Goal: Transaction & Acquisition: Obtain resource

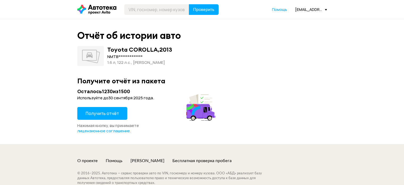
click at [96, 112] on span "Получить отчёт" at bounding box center [102, 113] width 33 height 6
click at [100, 112] on span "Получить отчёт" at bounding box center [102, 113] width 33 height 6
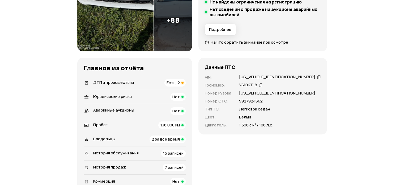
scroll to position [159, 0]
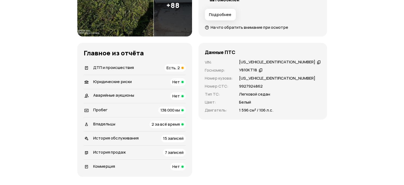
click at [180, 66] on span "Есть, 2" at bounding box center [173, 68] width 13 height 6
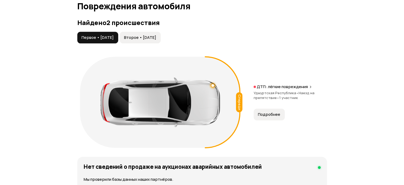
scroll to position [601, 0]
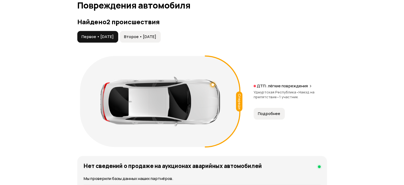
click at [267, 112] on span "Подробнее" at bounding box center [269, 113] width 22 height 5
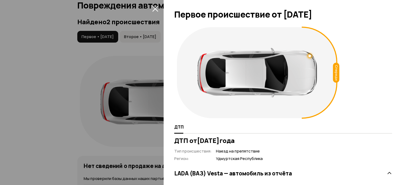
click at [153, 7] on icon "закрыть" at bounding box center [155, 9] width 6 height 6
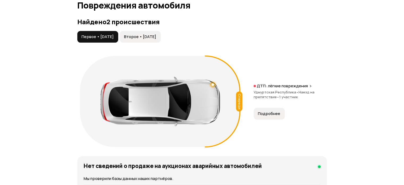
click at [267, 113] on span "Подробнее" at bounding box center [269, 113] width 22 height 5
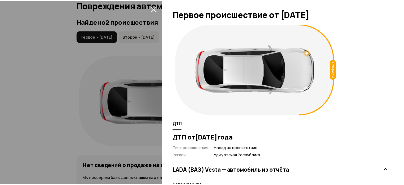
scroll to position [0, 0]
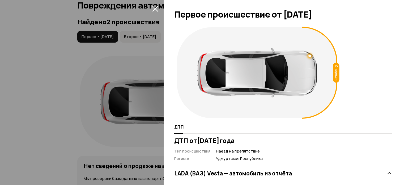
click at [155, 9] on icon "закрыть" at bounding box center [155, 9] width 6 height 6
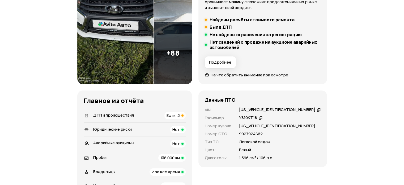
scroll to position [122, 0]
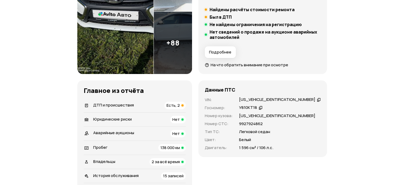
click at [180, 106] on span "Есть, 2" at bounding box center [173, 105] width 13 height 6
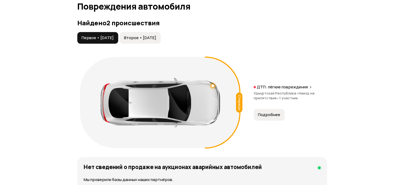
scroll to position [601, 0]
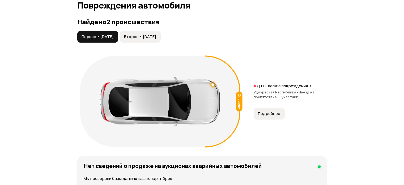
click at [153, 36] on span "Второе • 04 авг 2020" at bounding box center [140, 36] width 32 height 5
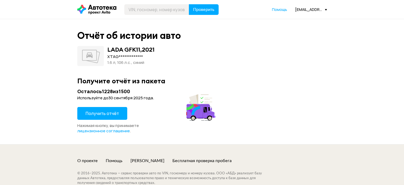
click at [110, 115] on span "Получить отчёт" at bounding box center [102, 113] width 33 height 6
click at [104, 113] on span "Получить отчёт" at bounding box center [102, 113] width 33 height 6
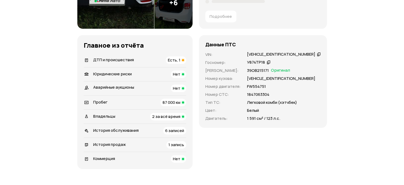
scroll to position [159, 0]
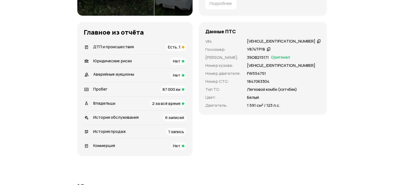
click at [180, 49] on span "Есть, 1" at bounding box center [174, 47] width 12 height 6
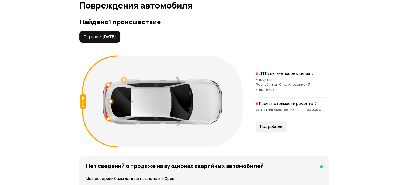
scroll to position [606, 0]
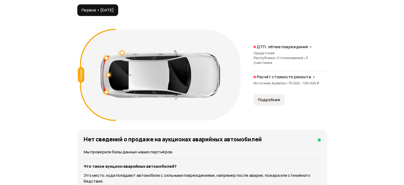
click at [277, 54] on span "Удмуртская Республика •" at bounding box center [265, 56] width 23 height 10
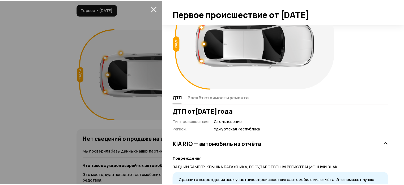
scroll to position [0, 0]
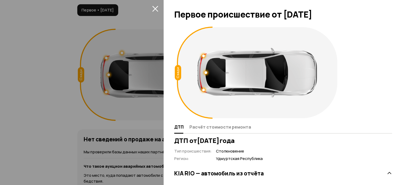
click at [156, 7] on icon "закрыть" at bounding box center [155, 9] width 6 height 6
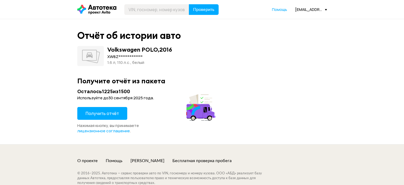
click at [111, 112] on span "Получить отчёт" at bounding box center [102, 113] width 33 height 6
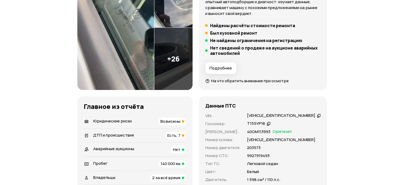
scroll to position [133, 0]
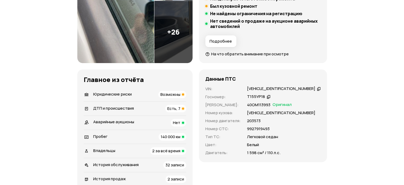
click at [175, 93] on span "Возможны" at bounding box center [171, 94] width 20 height 6
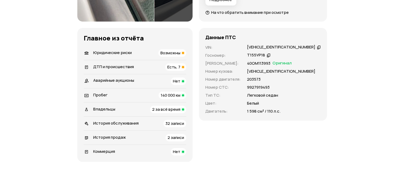
scroll to position [176, 0]
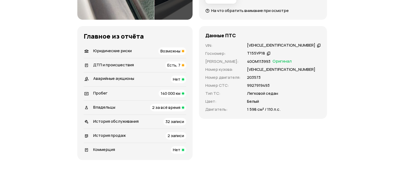
click at [180, 63] on span "Есть, 7" at bounding box center [173, 65] width 13 height 6
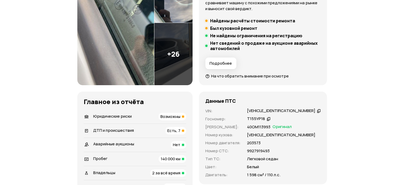
scroll to position [48, 0]
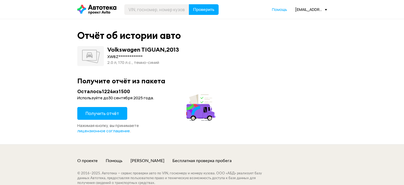
click at [99, 113] on span "Получить отчёт" at bounding box center [102, 113] width 33 height 6
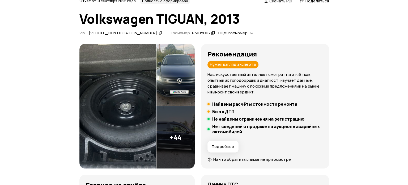
scroll to position [27, 0]
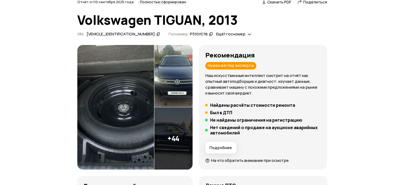
click at [181, 74] on img at bounding box center [173, 76] width 38 height 62
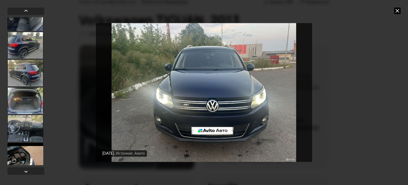
scroll to position [266, 0]
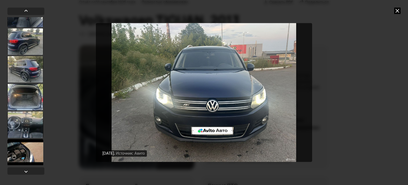
click at [27, 118] on div at bounding box center [25, 124] width 36 height 27
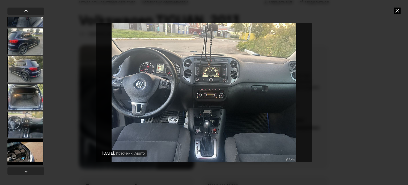
scroll to position [265, 0]
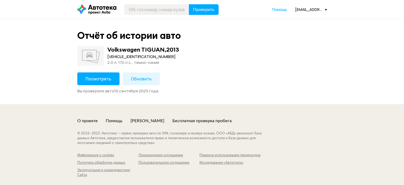
click at [103, 73] on button "Посмотреть" at bounding box center [98, 78] width 42 height 13
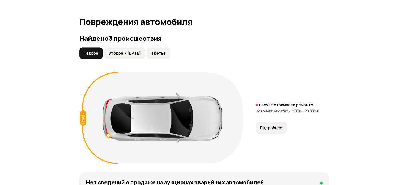
scroll to position [585, 0]
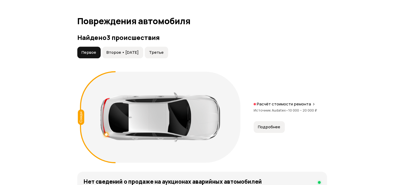
click at [266, 128] on span "Подробнее" at bounding box center [269, 126] width 22 height 5
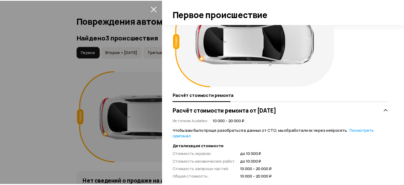
scroll to position [0, 0]
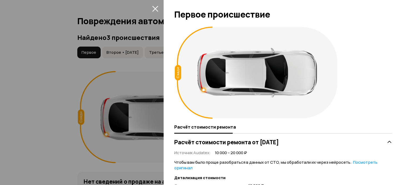
click at [156, 7] on icon "закрыть" at bounding box center [155, 9] width 6 height 6
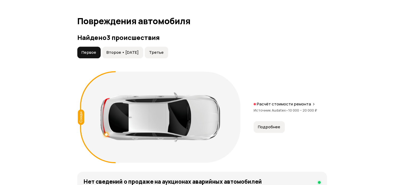
click at [123, 51] on span "Второе • 09 янв 2015" at bounding box center [123, 52] width 32 height 5
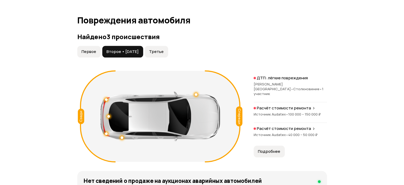
scroll to position [585, 0]
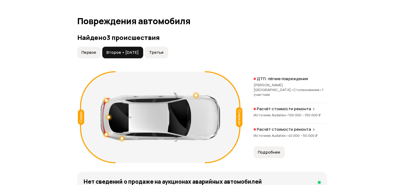
click at [163, 52] on span "Третье" at bounding box center [156, 52] width 15 height 5
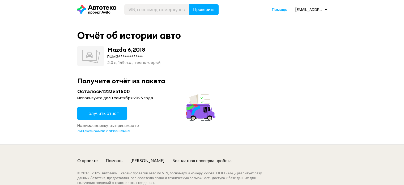
click at [104, 114] on span "Получить отчёт" at bounding box center [102, 113] width 33 height 6
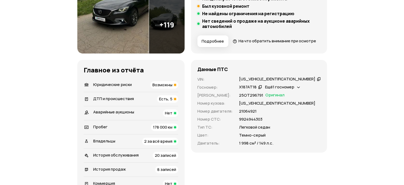
click at [173, 87] on span "Возможны" at bounding box center [163, 85] width 20 height 6
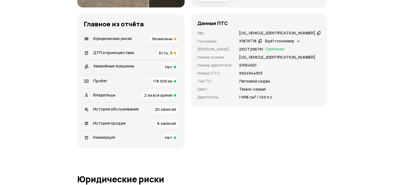
scroll to position [176, 0]
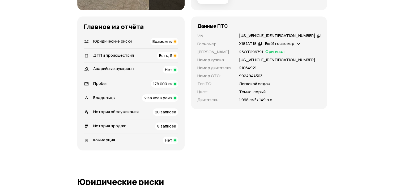
click at [136, 59] on div "ДТП и происшествия Есть, 5" at bounding box center [131, 55] width 95 height 7
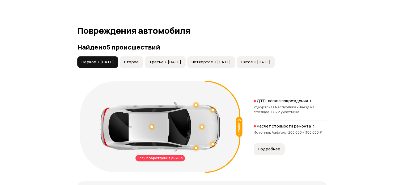
scroll to position [500, 0]
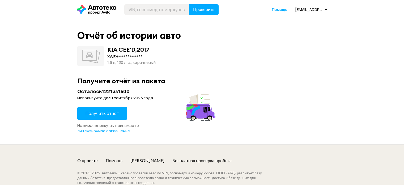
click at [107, 113] on span "Получить отчёт" at bounding box center [102, 113] width 33 height 6
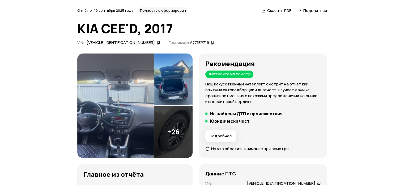
scroll to position [27, 0]
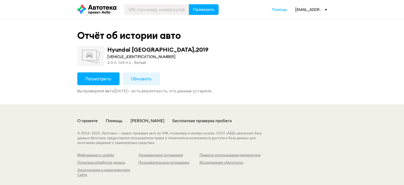
click at [90, 77] on span "Посмотреть" at bounding box center [99, 79] width 26 height 6
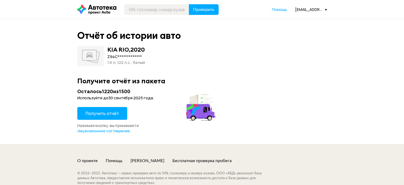
click at [106, 114] on span "Получить отчёт" at bounding box center [102, 113] width 33 height 6
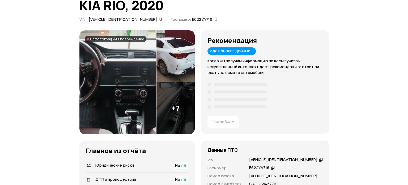
scroll to position [53, 0]
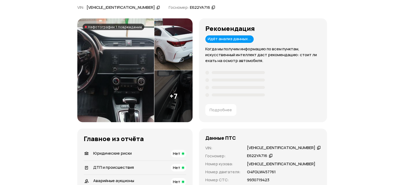
click at [143, 47] on img at bounding box center [115, 70] width 77 height 104
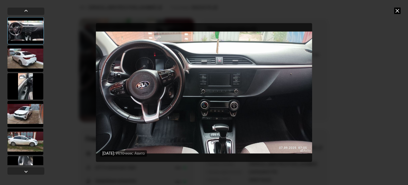
click at [30, 58] on div at bounding box center [25, 58] width 36 height 27
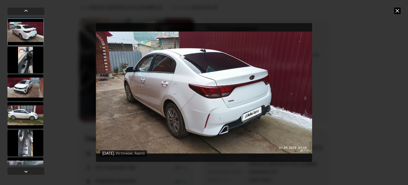
scroll to position [27, 0]
click at [29, 63] on div at bounding box center [25, 59] width 36 height 27
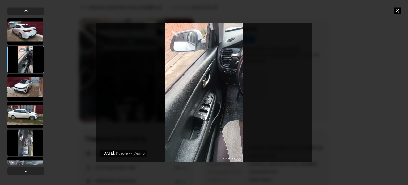
click at [26, 81] on div at bounding box center [25, 87] width 36 height 27
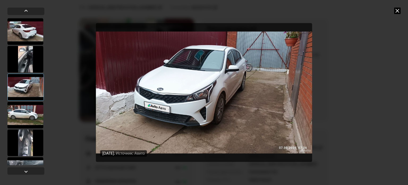
scroll to position [53, 0]
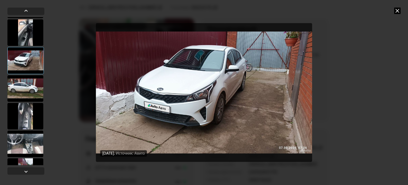
click at [25, 87] on div at bounding box center [25, 88] width 36 height 27
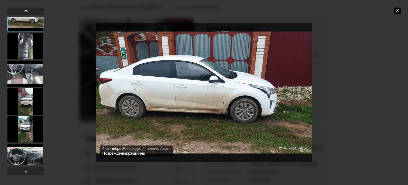
scroll to position [129, 0]
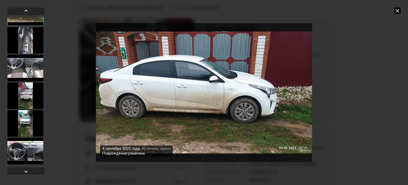
click at [27, 98] on div at bounding box center [25, 95] width 36 height 27
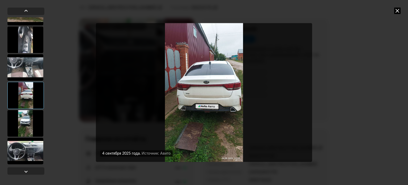
click at [27, 116] on div at bounding box center [25, 123] width 36 height 27
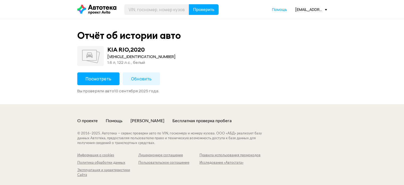
click at [101, 78] on span "Посмотреть" at bounding box center [99, 79] width 26 height 6
